Goal: Information Seeking & Learning: Learn about a topic

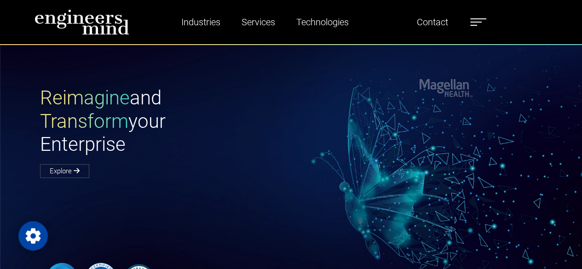
click at [225, 119] on h1 "Reimagine and Transform your Enterprise" at bounding box center [165, 121] width 251 height 69
type input "**********"
select select "**********"
drag, startPoint x: 219, startPoint y: 153, endPoint x: 153, endPoint y: 7, distance: 160.2
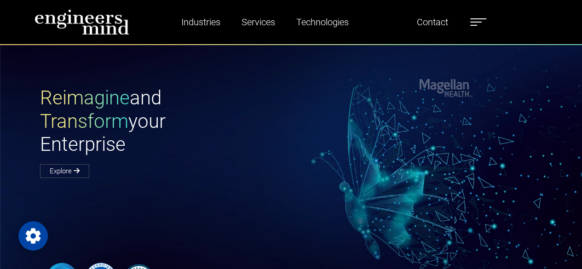
click at [219, 153] on h1 "Reimagine and Transform your Enterprise" at bounding box center [165, 121] width 251 height 69
click at [179, 131] on h1 "Reimagine and Transform your Enterprise" at bounding box center [165, 121] width 251 height 69
click at [197, 119] on h1 "Reimagine and Transform your Enterprise" at bounding box center [165, 121] width 251 height 69
click at [201, 176] on div "Reimagine and Transform your Enterprise Explore" at bounding box center [166, 132] width 262 height 90
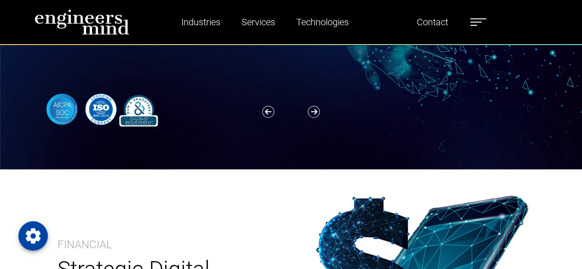
scroll to position [184, 0]
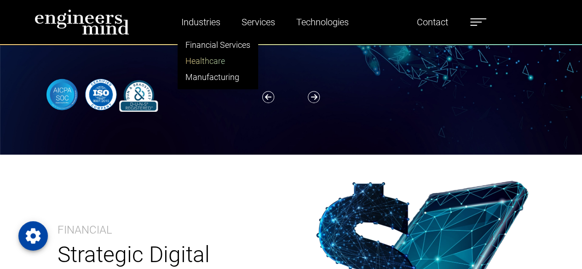
click at [214, 62] on link "Healthcare" at bounding box center [218, 61] width 80 height 16
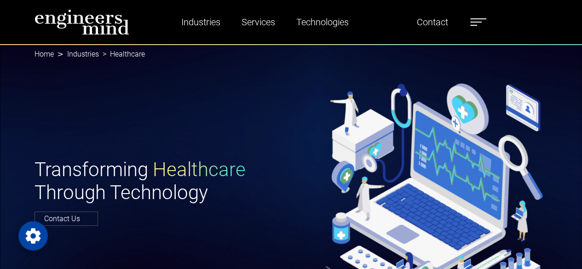
type input "**********"
select select "**********"
drag, startPoint x: 32, startPoint y: 162, endPoint x: 213, endPoint y: 192, distance: 183.3
click at [213, 192] on div "Transforming Healthcare Through Technology Contact Us" at bounding box center [160, 191] width 262 height 67
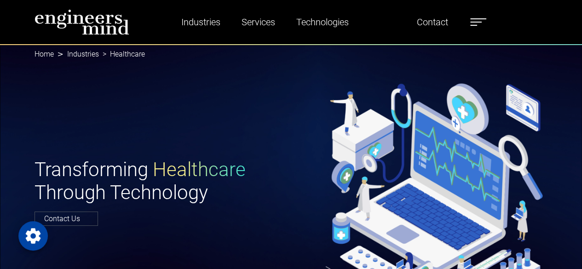
click at [232, 217] on div "Contact Us" at bounding box center [160, 219] width 251 height 11
drag, startPoint x: 37, startPoint y: 168, endPoint x: 224, endPoint y: 187, distance: 187.9
click at [224, 187] on h1 "Transforming Healthcare Through Technology" at bounding box center [160, 181] width 251 height 46
click at [223, 139] on div "Transforming Healthcare Through Technology Contact Us" at bounding box center [291, 191] width 582 height 295
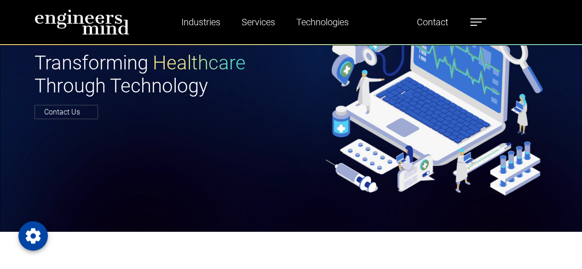
scroll to position [276, 0]
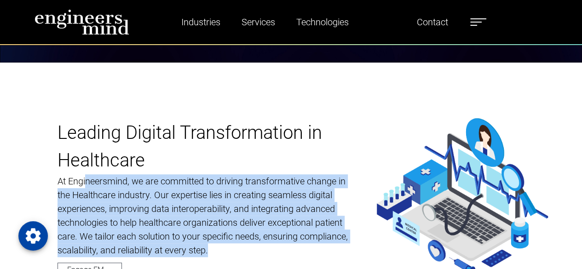
drag, startPoint x: 86, startPoint y: 179, endPoint x: 234, endPoint y: 245, distance: 162.5
click at [234, 245] on p "At Engineersmind, we are committed to driving transformative change in the Heal…" at bounding box center [206, 215] width 296 height 83
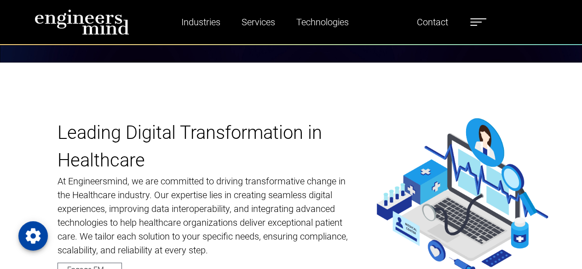
click at [312, 117] on div "Leading Digital Transformation in Healthcare At Engineersmind, we are committed…" at bounding box center [291, 197] width 582 height 269
click at [197, 166] on p "Leading Digital Transformation in Healthcare" at bounding box center [206, 146] width 296 height 55
click at [267, 194] on p "At Engineersmind, we are committed to driving transformative change in the Heal…" at bounding box center [206, 215] width 296 height 83
